Goal: Communication & Community: Answer question/provide support

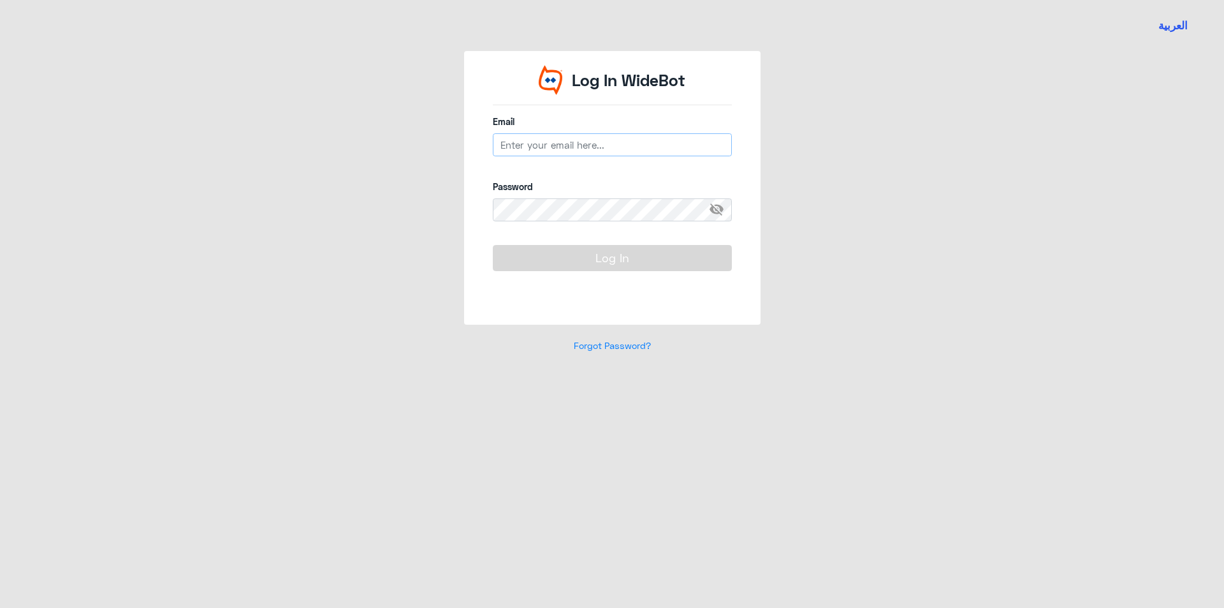
type input "[EMAIL_ADDRESS][DOMAIN_NAME]"
click at [604, 266] on button "Log In" at bounding box center [612, 258] width 239 height 26
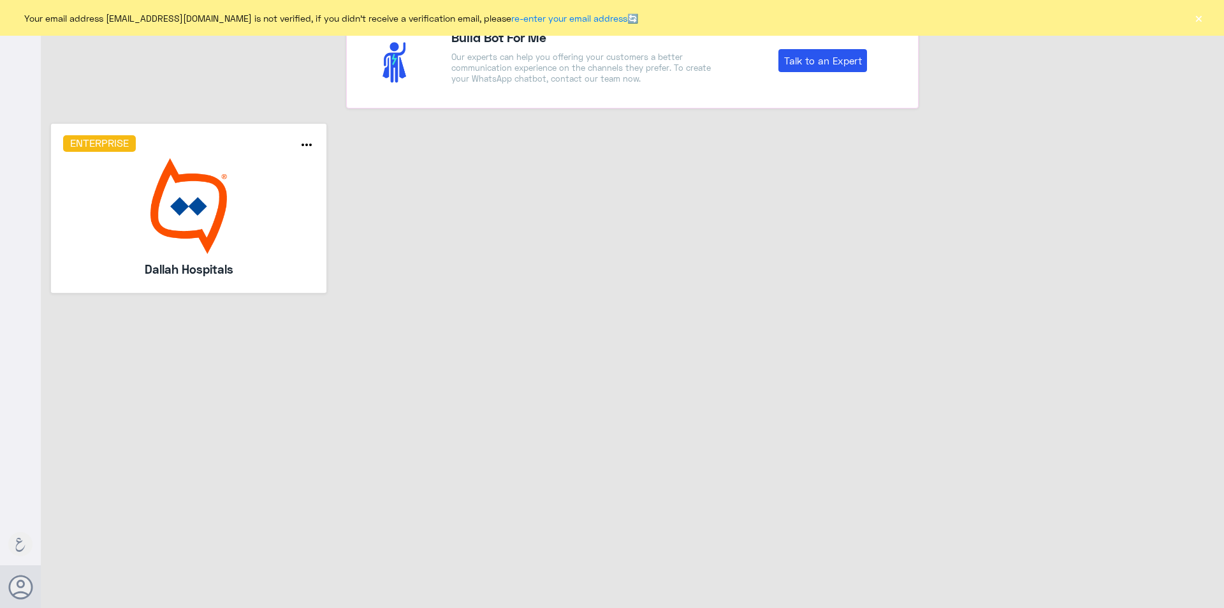
click at [252, 194] on img at bounding box center [189, 206] width 252 height 96
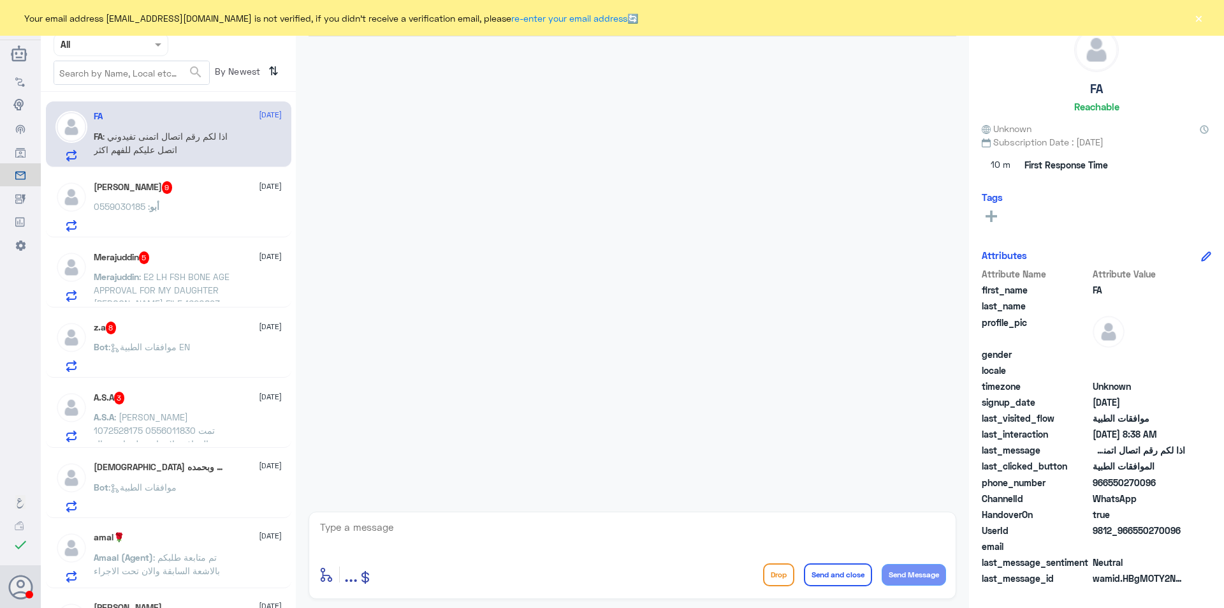
click at [154, 45] on span at bounding box center [160, 44] width 16 height 13
click at [131, 151] on div "Your Team" at bounding box center [111, 159] width 115 height 29
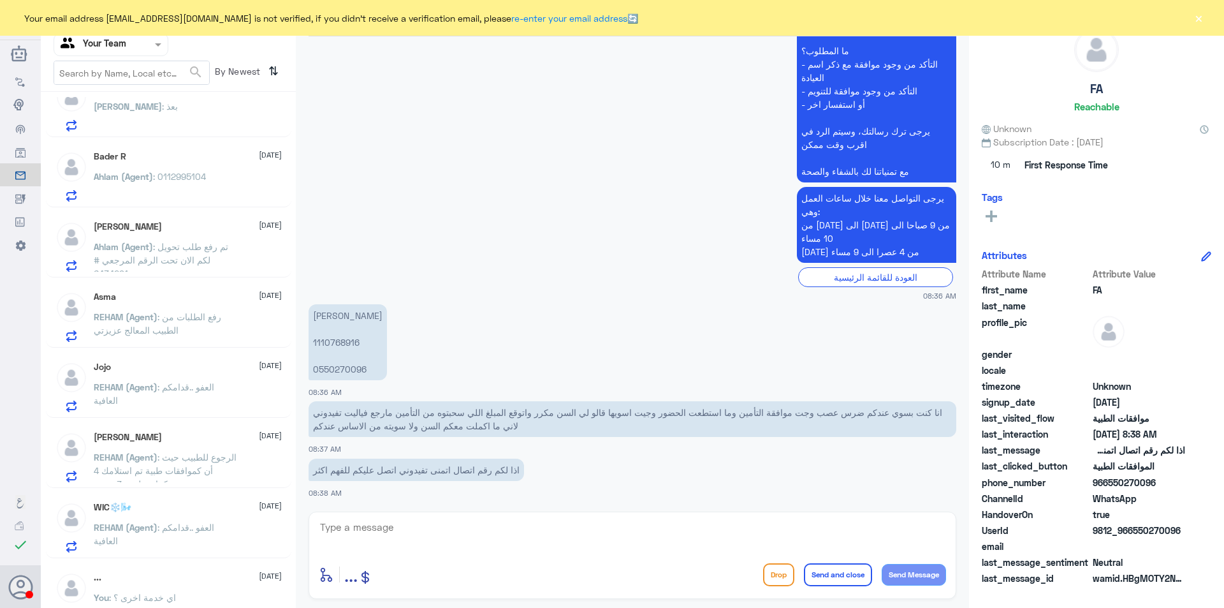
scroll to position [822, 0]
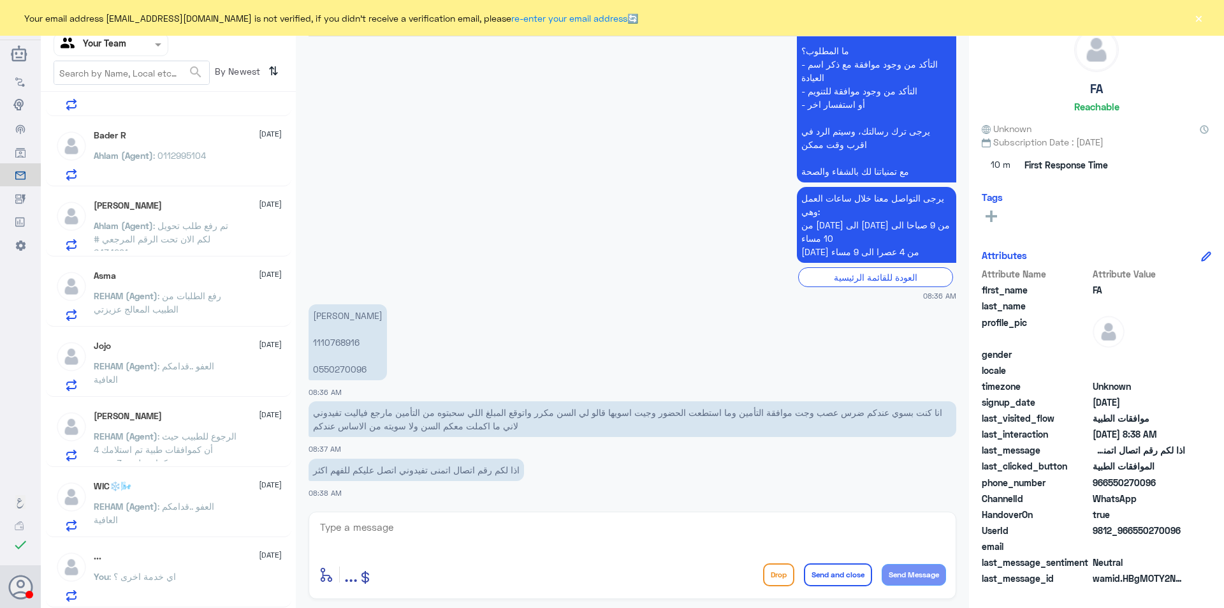
click at [185, 556] on div "... 16 September" at bounding box center [188, 556] width 188 height 11
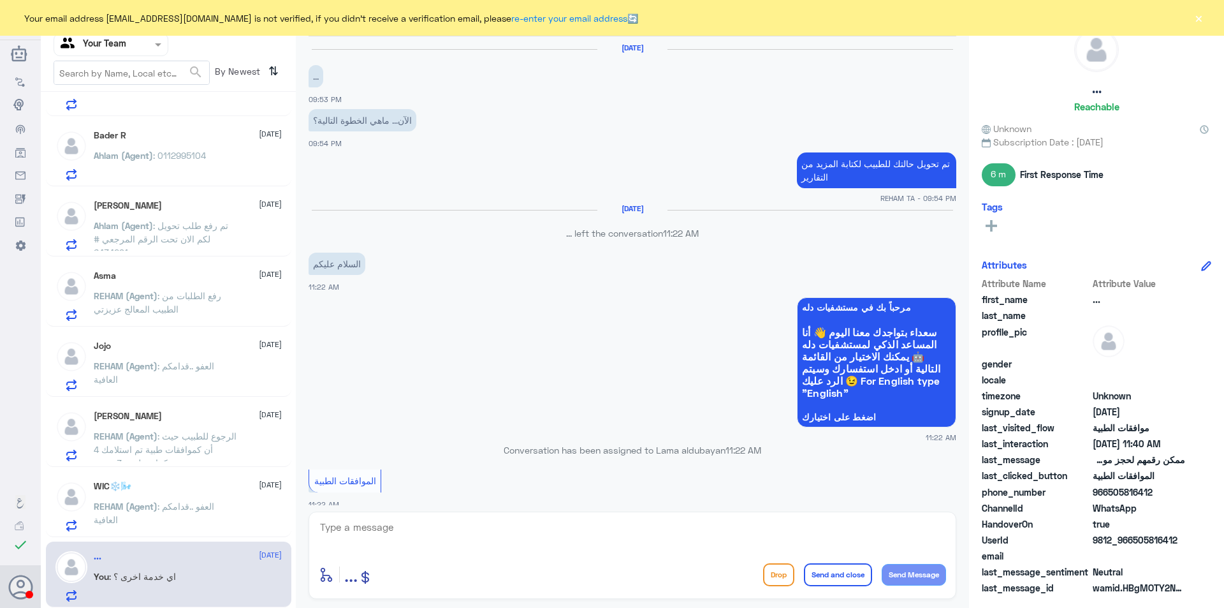
scroll to position [759, 0]
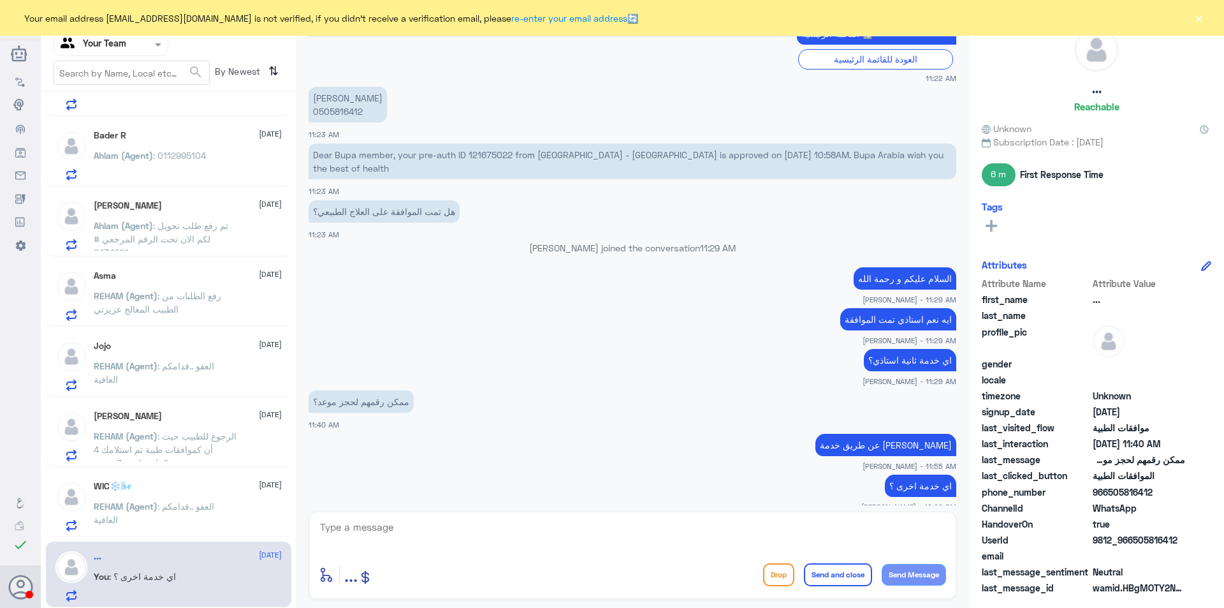
click at [139, 47] on div at bounding box center [110, 44] width 113 height 15
click at [129, 117] on div "Your Inbox" at bounding box center [111, 113] width 115 height 29
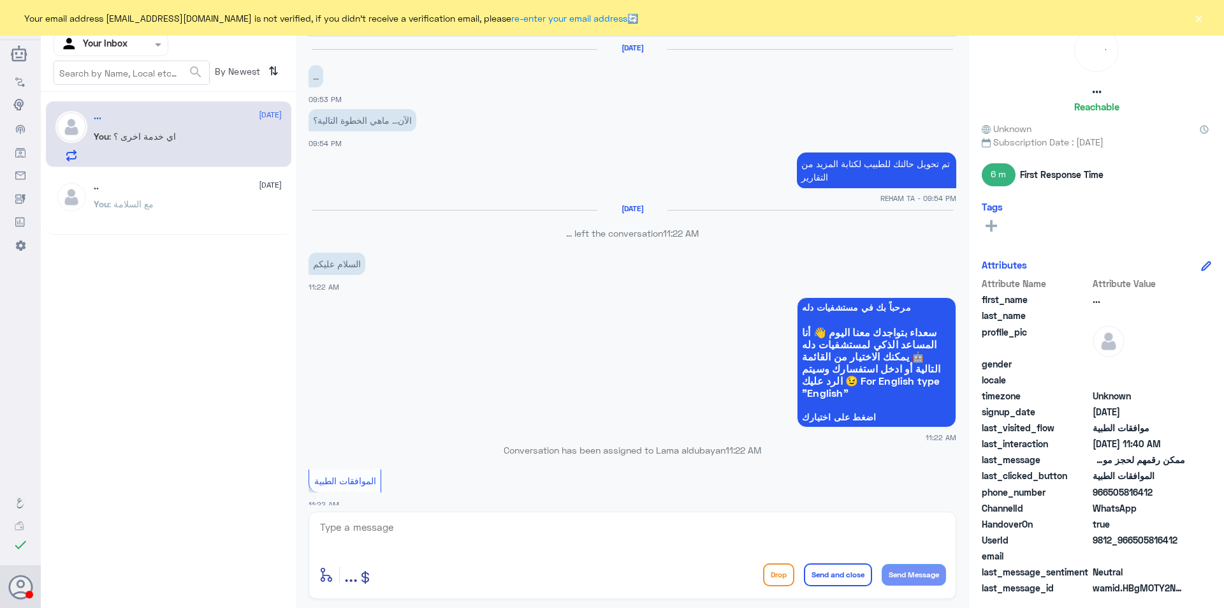
scroll to position [759, 0]
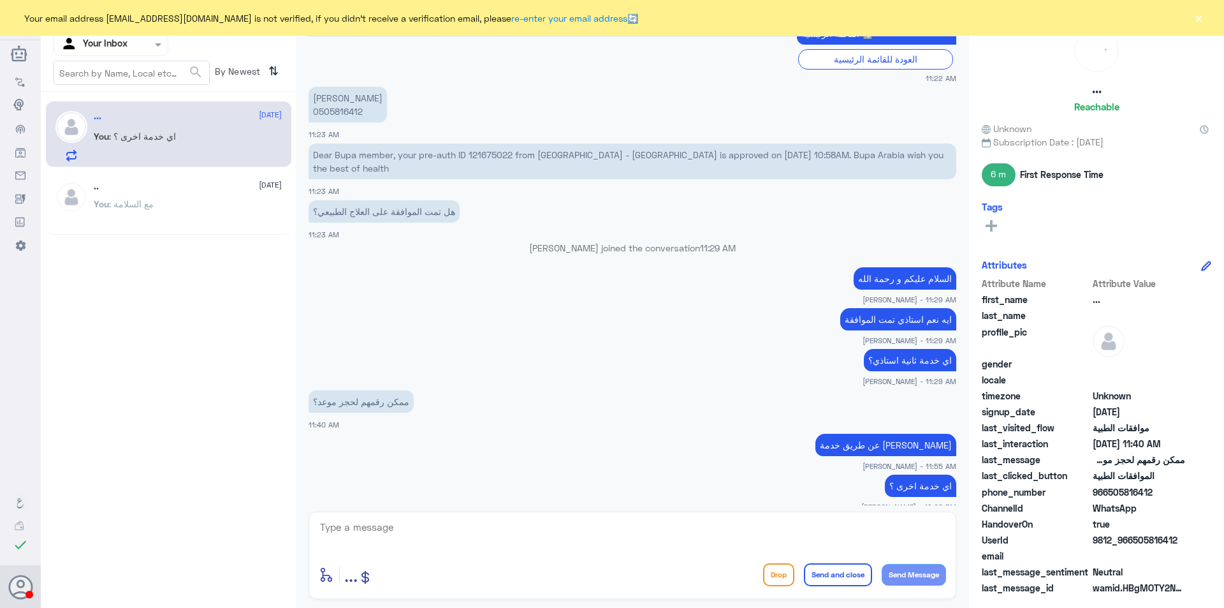
click at [188, 209] on div "You : مع السلامة" at bounding box center [188, 214] width 188 height 29
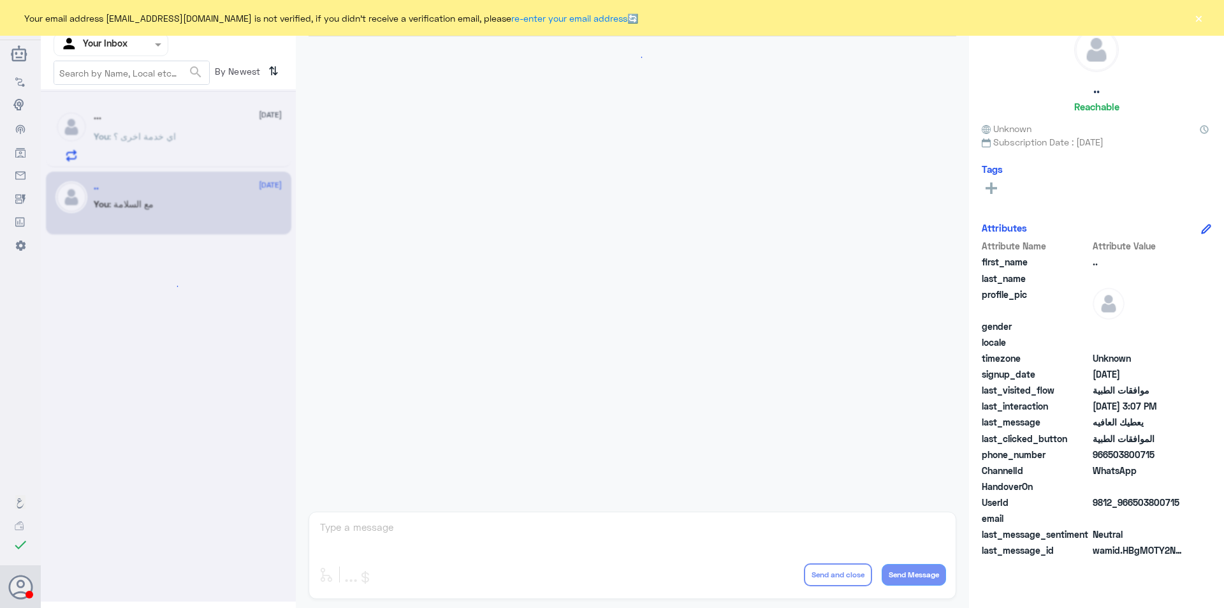
scroll to position [639, 0]
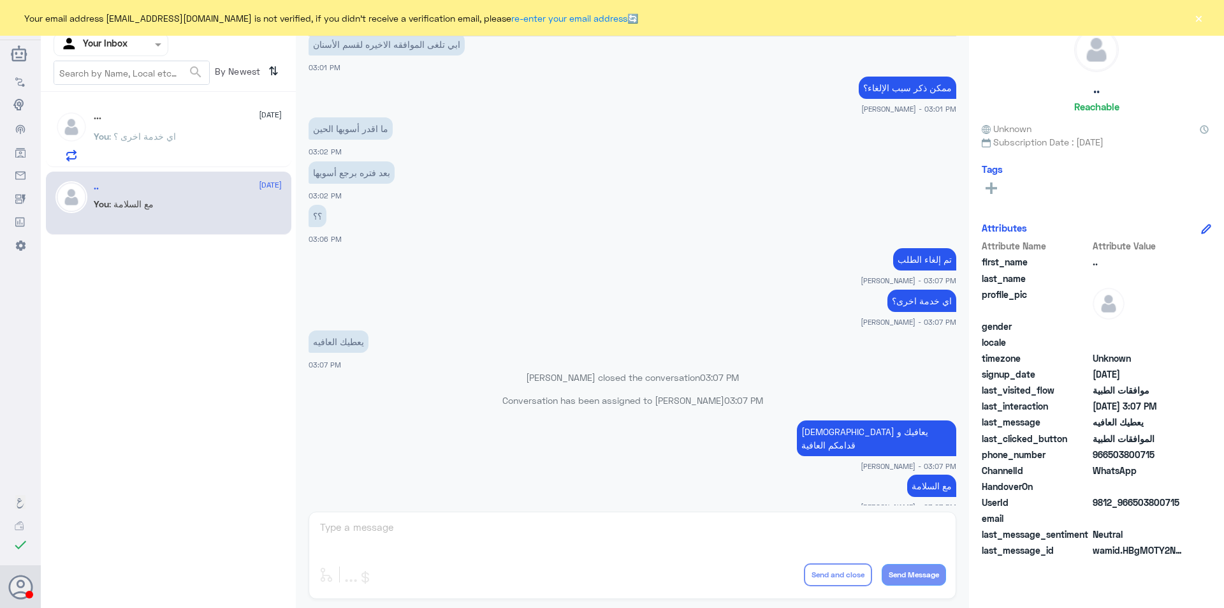
click at [187, 149] on div "You : اي خدمة اخرى ؟" at bounding box center [188, 147] width 188 height 29
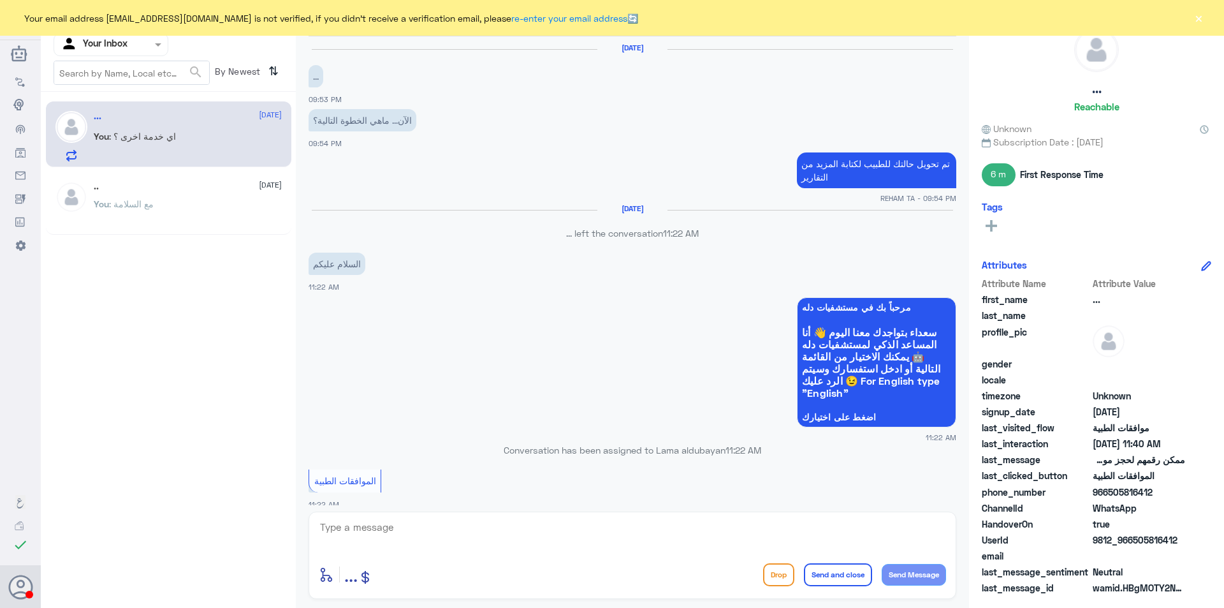
scroll to position [759, 0]
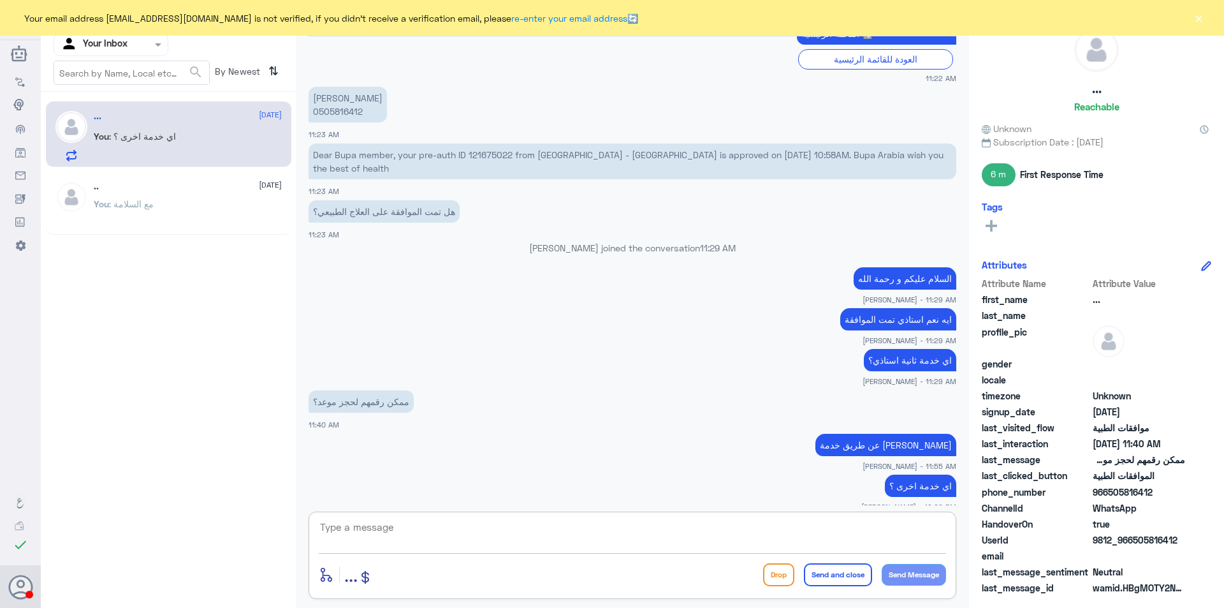
click at [450, 524] on textarea at bounding box center [632, 533] width 627 height 31
click at [817, 574] on button "Send and close" at bounding box center [838, 574] width 68 height 23
click at [536, 530] on textarea at bounding box center [632, 533] width 627 height 31
type textarea "."
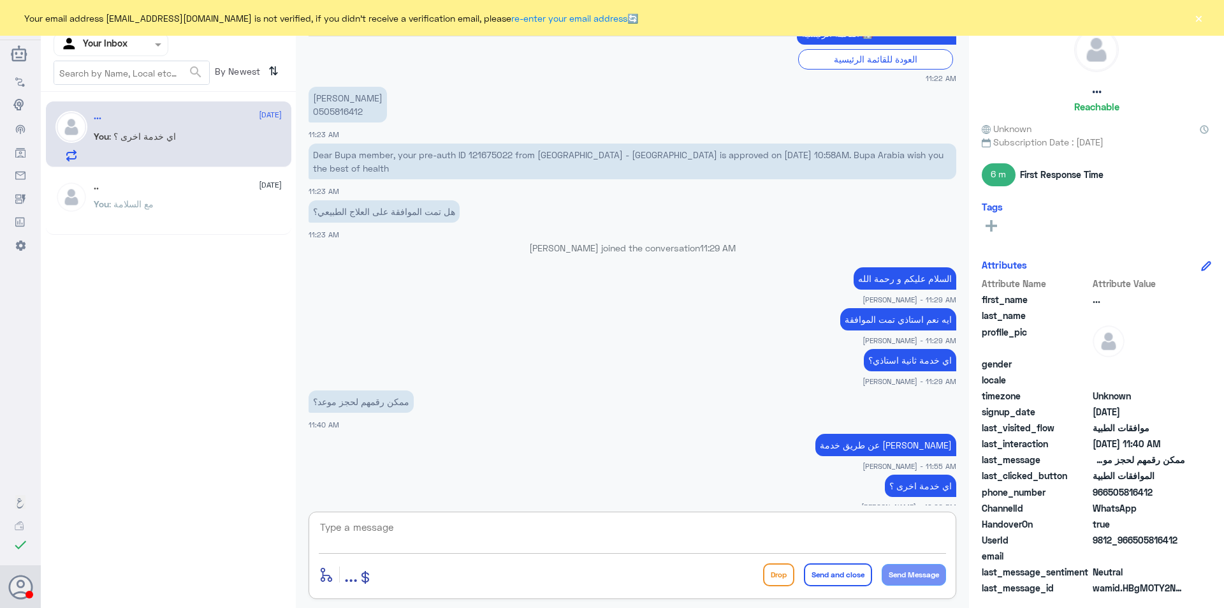
type textarea "r"
type textarea "قدامكم العافية"
click at [837, 578] on button "Send and close" at bounding box center [838, 574] width 68 height 23
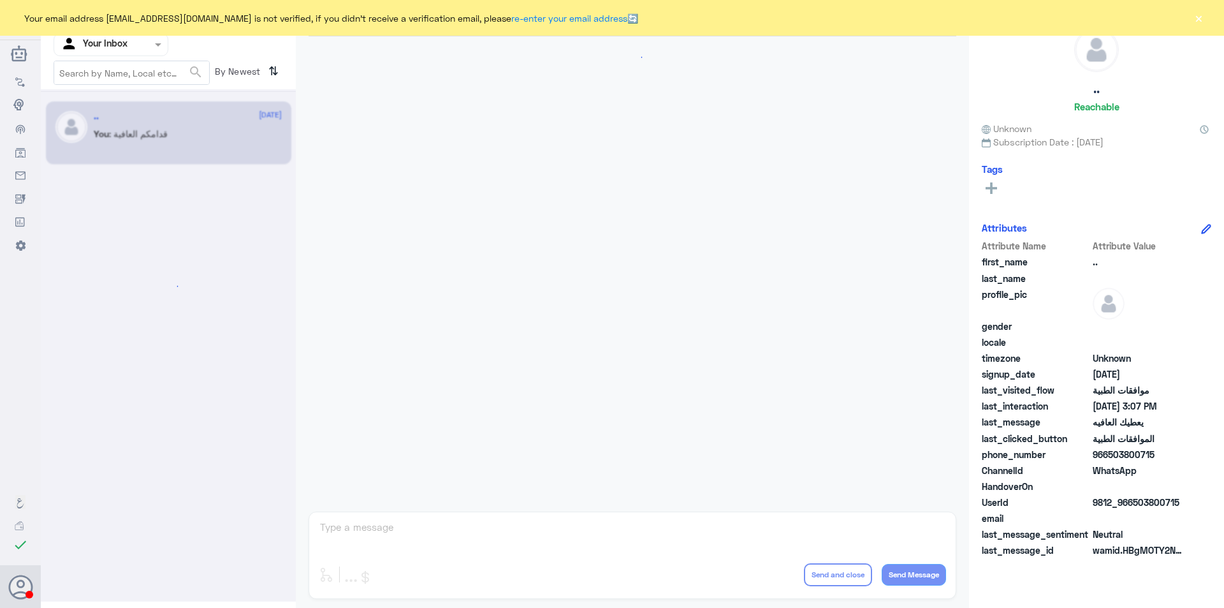
scroll to position [639, 0]
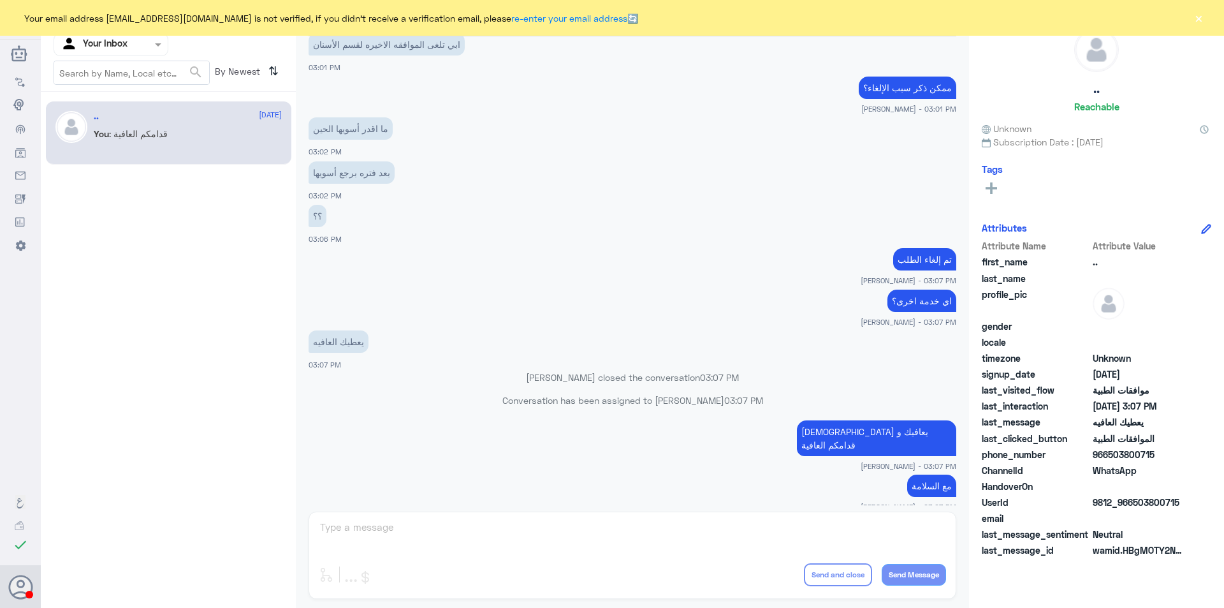
click at [368, 520] on div "Abdullah Alnouwasir Human Handover 15 Sep 2025 .. asked to talk to human 02:50 …" at bounding box center [632, 305] width 673 height 611
click at [371, 532] on div "Abdullah Alnouwasir Human Handover 15 Sep 2025 .. asked to talk to human 02:50 …" at bounding box center [632, 305] width 673 height 611
click at [413, 534] on div "Abdullah Alnouwasir Human Handover 15 Sep 2025 .. asked to talk to human 02:50 …" at bounding box center [632, 305] width 673 height 611
click at [149, 53] on div "Agent Filter Your Inbox" at bounding box center [103, 44] width 98 height 19
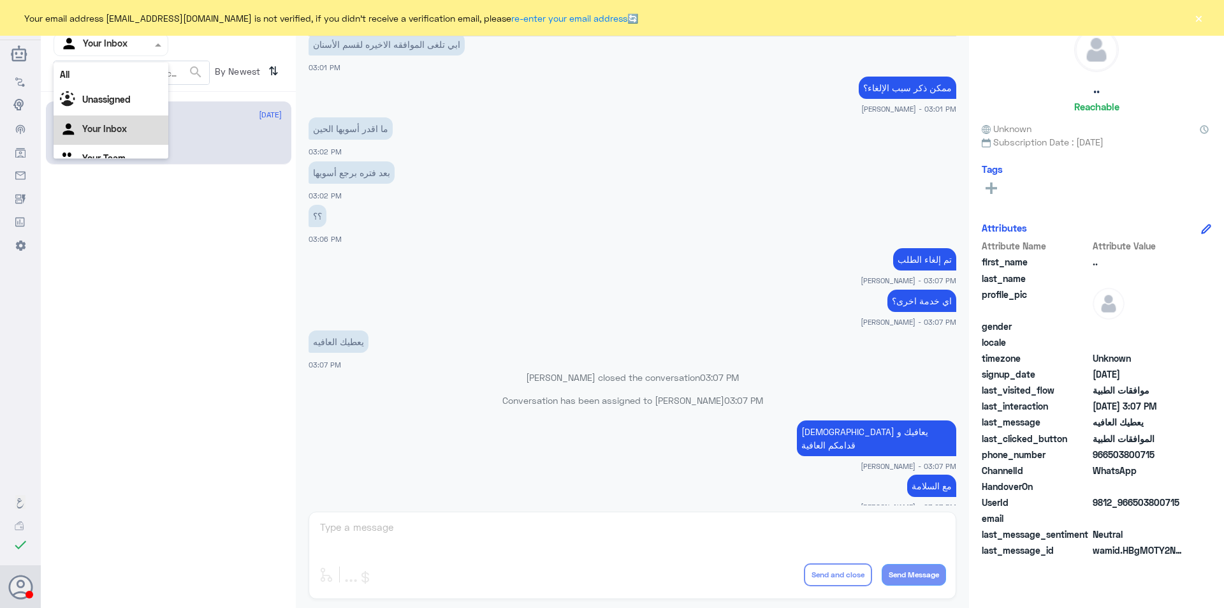
scroll to position [16, 0]
click at [131, 138] on div "Your Team" at bounding box center [111, 143] width 115 height 29
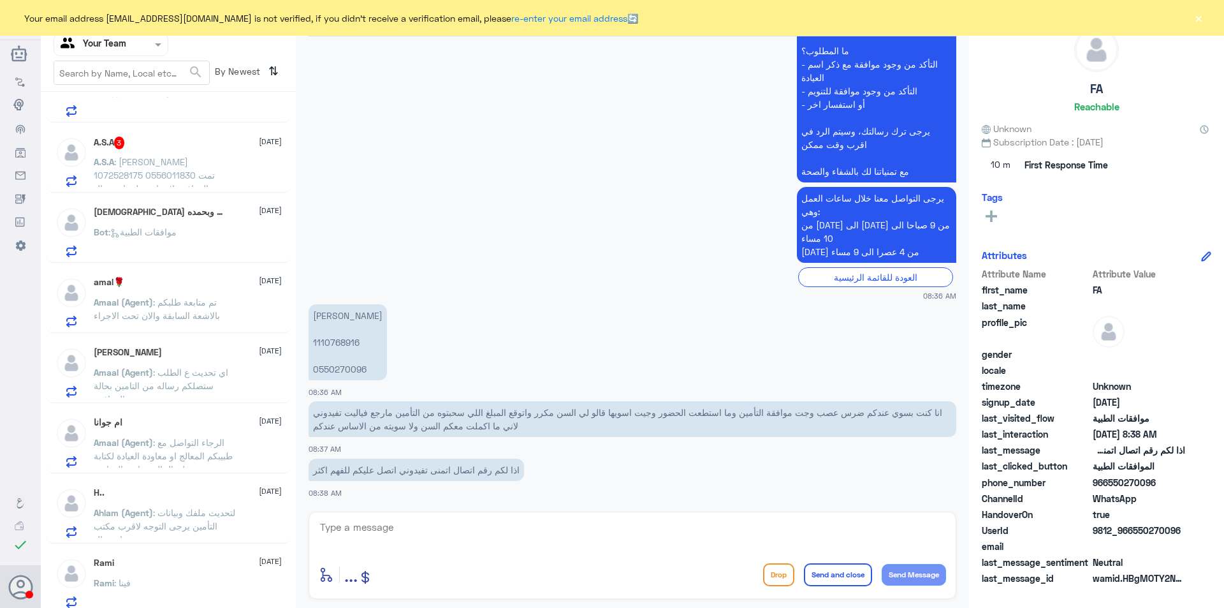
scroll to position [319, 0]
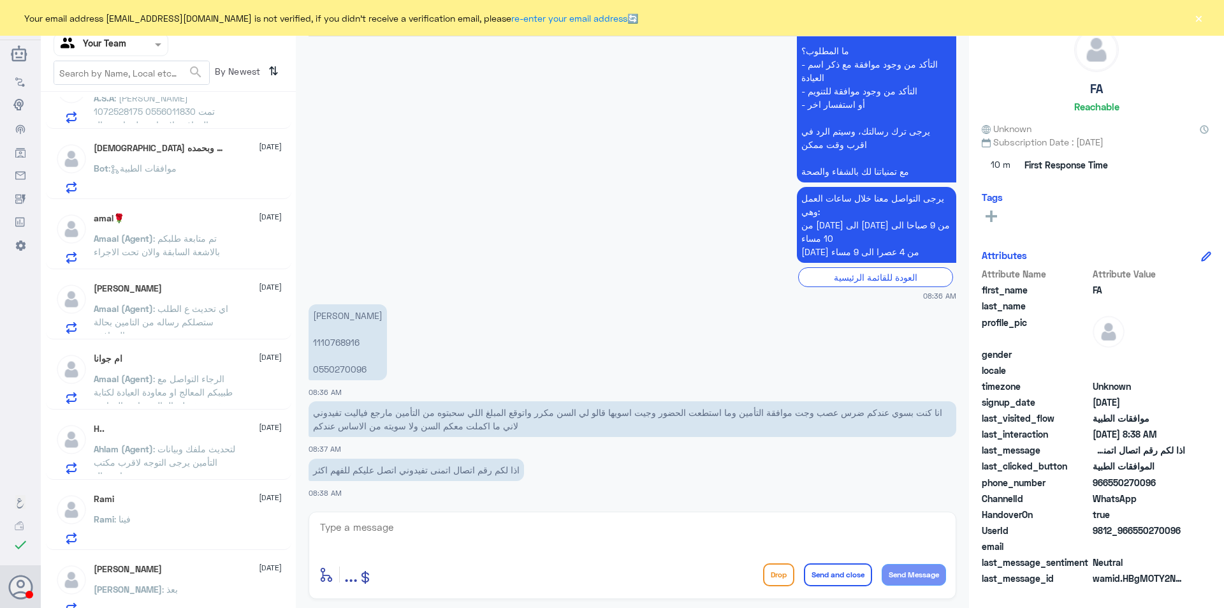
click at [201, 249] on span ": تم متابعة طلبكم بالاشعة السابقة والان تحت الاجراء" at bounding box center [157, 245] width 126 height 24
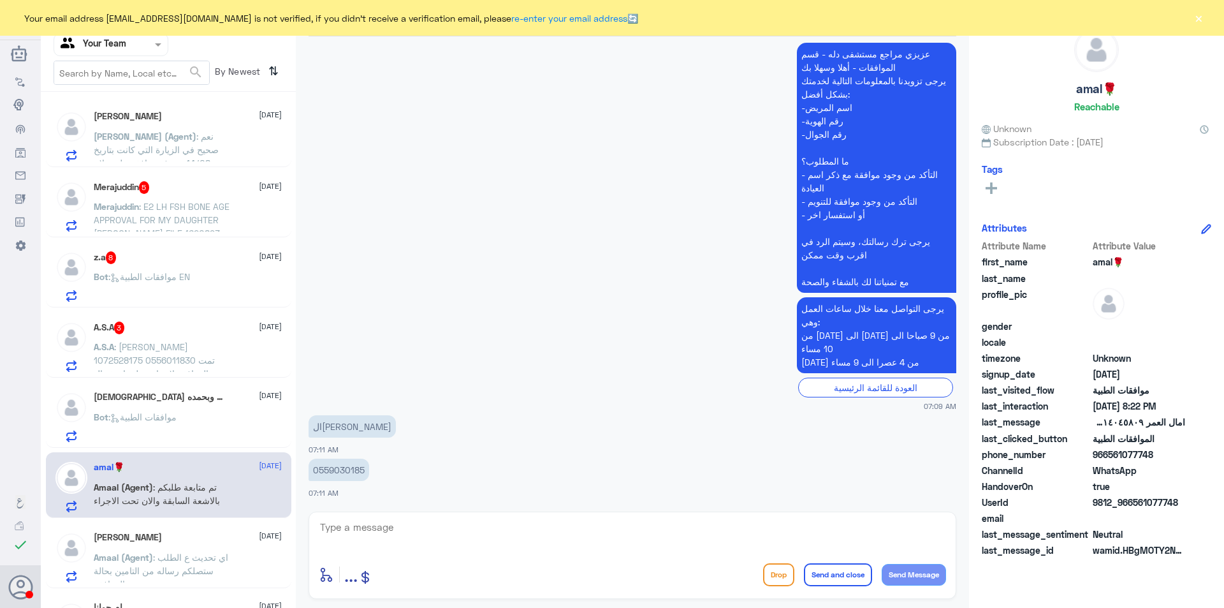
click at [216, 146] on span ": نعم صحيح في الزيارة التي كانت بتاريخ 14/08 تم رفع موافقة على علاج العصب رقم ا…" at bounding box center [165, 176] width 142 height 91
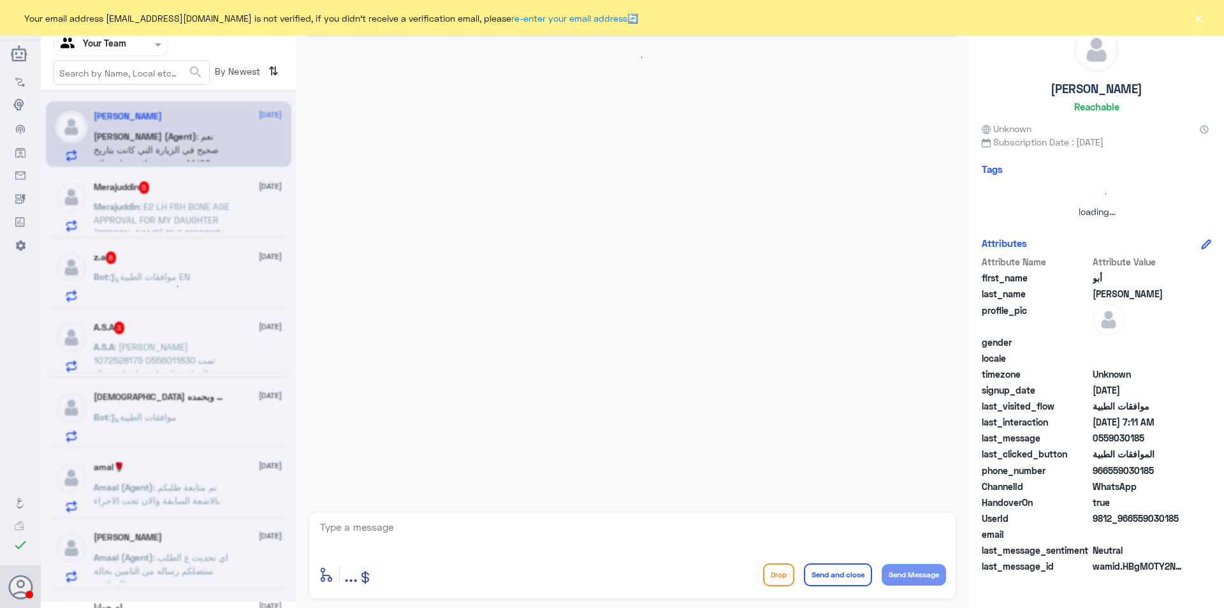
scroll to position [979, 0]
